Goal: Task Accomplishment & Management: Use online tool/utility

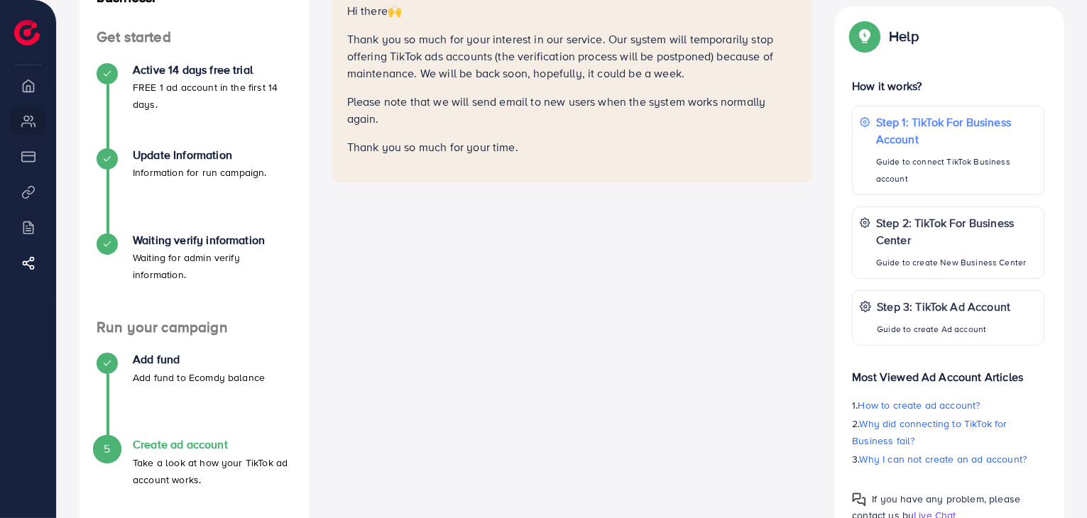
scroll to position [179, 0]
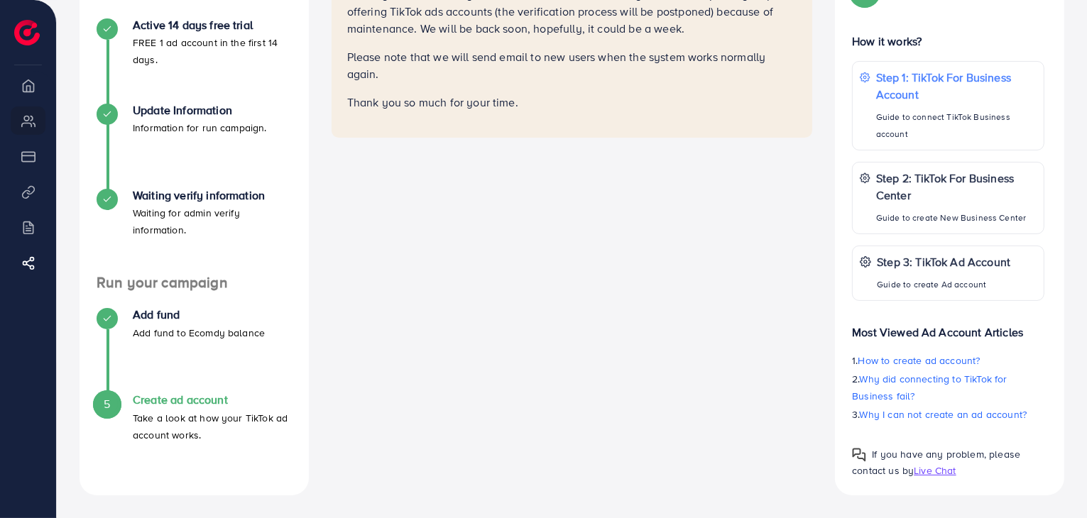
click at [29, 222] on li "Billing" at bounding box center [28, 227] width 56 height 28
drag, startPoint x: 29, startPoint y: 222, endPoint x: 31, endPoint y: 40, distance: 181.8
click at [31, 40] on div "Ecomdy Balance $200.5 Overview My ad accounts Payment Product Links Billing Aff…" at bounding box center [28, 259] width 57 height 518
click at [31, 40] on img at bounding box center [27, 33] width 26 height 26
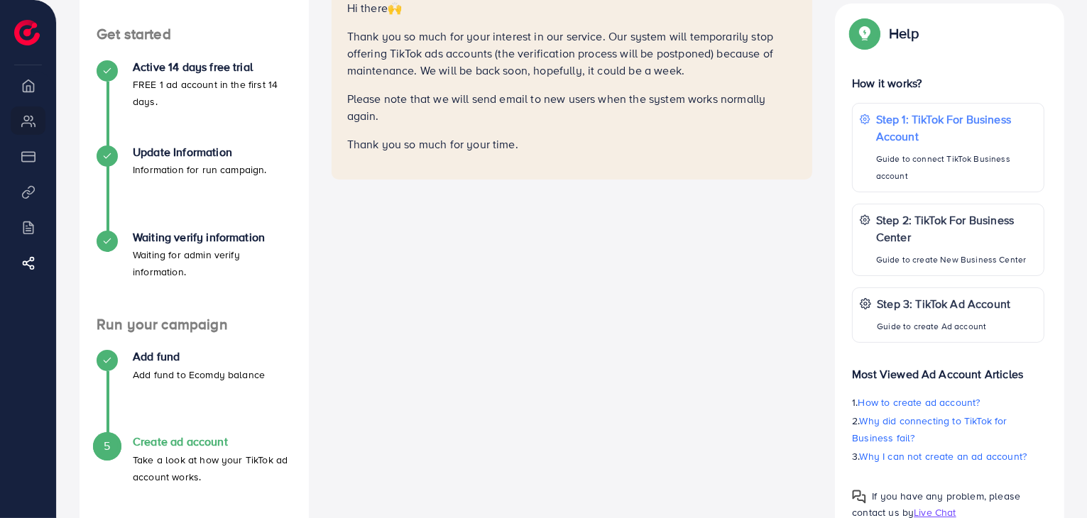
scroll to position [136, 0]
click at [138, 359] on h4 "Add fund" at bounding box center [199, 356] width 132 height 13
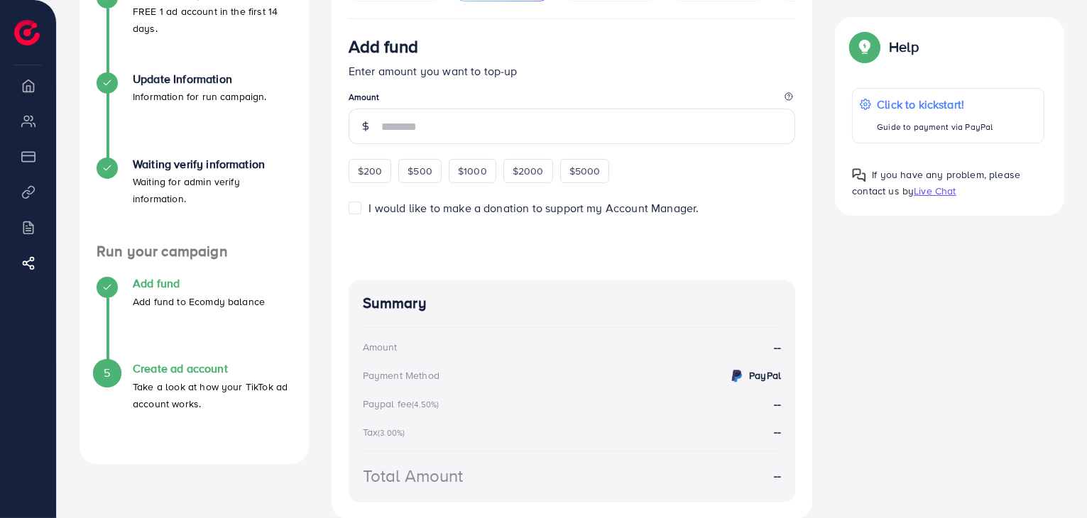
scroll to position [219, 0]
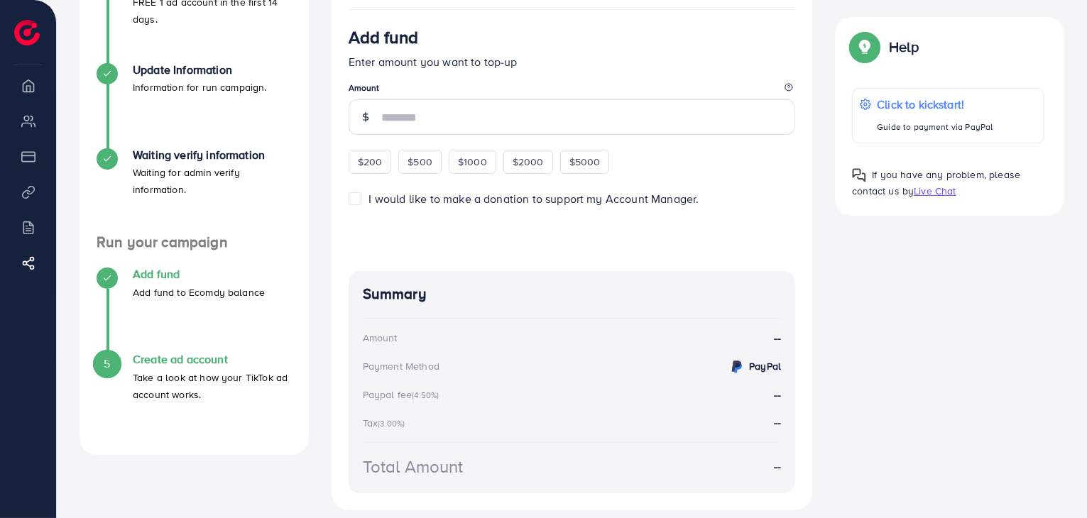
click at [138, 359] on h4 "Create ad account" at bounding box center [212, 359] width 159 height 13
